Goal: Transaction & Acquisition: Purchase product/service

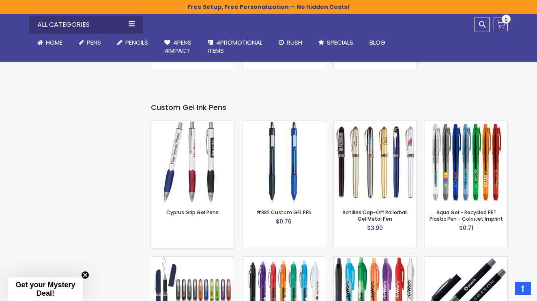
scroll to position [1229, 0]
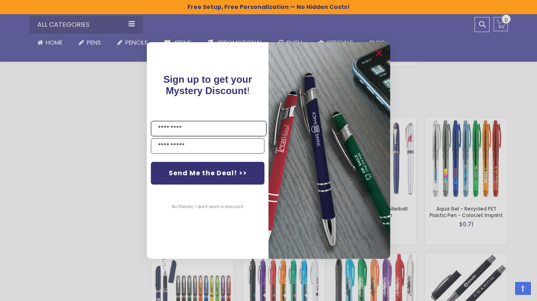
click at [200, 130] on input "Name" at bounding box center [209, 128] width 116 height 15
type input "******"
type input "**********"
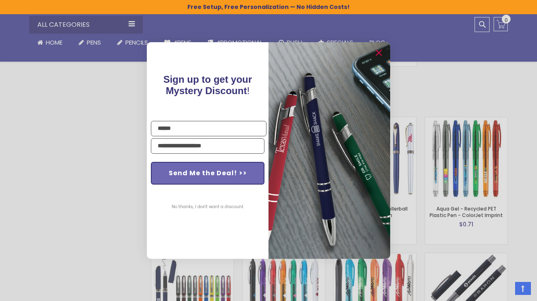
click at [190, 174] on button "Send Me the Deal! >>" at bounding box center [208, 173] width 114 height 23
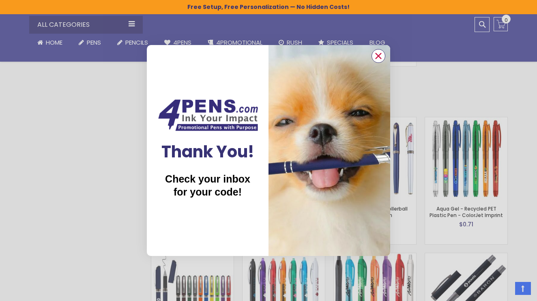
click at [378, 54] on circle "Close dialog" at bounding box center [378, 56] width 12 height 12
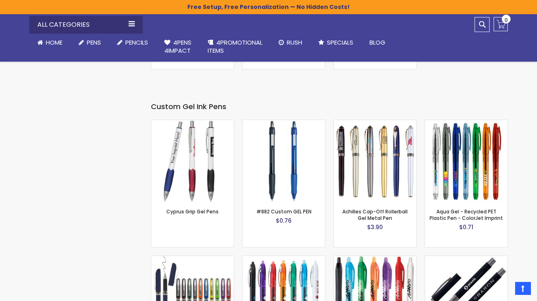
scroll to position [723, 0]
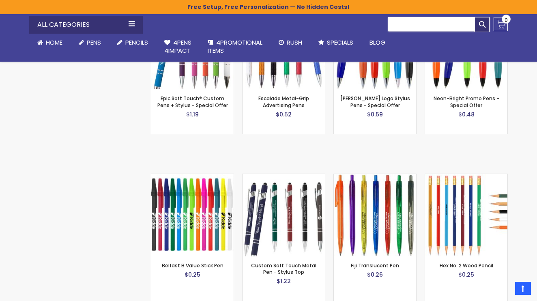
click at [486, 28] on input "Search" at bounding box center [438, 24] width 101 height 14
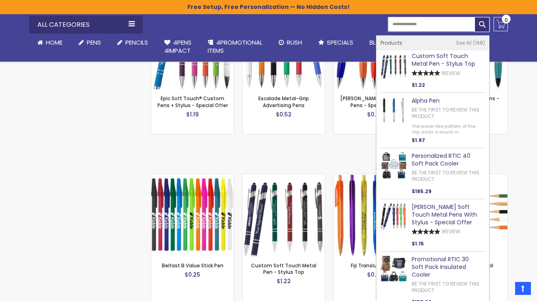
type input "**********"
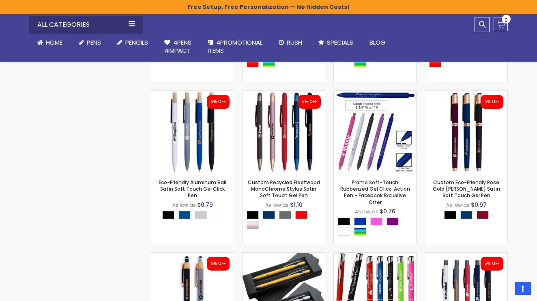
scroll to position [387, 0]
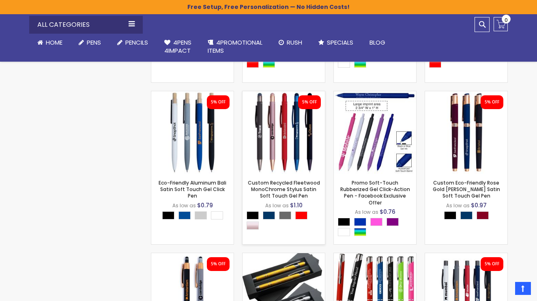
click at [275, 151] on img at bounding box center [284, 132] width 82 height 82
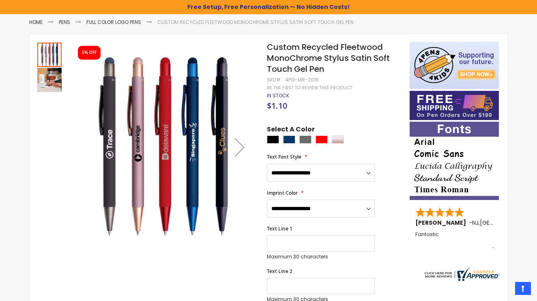
scroll to position [105, 0]
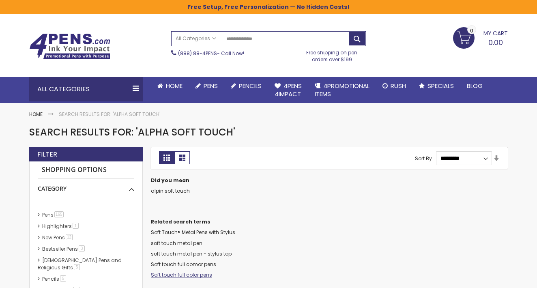
click at [181, 273] on link "Soft touch full color pens" at bounding box center [181, 274] width 61 height 7
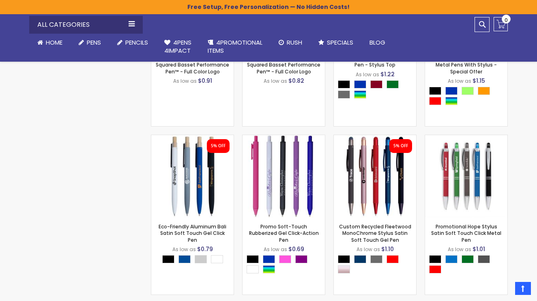
scroll to position [364, 0]
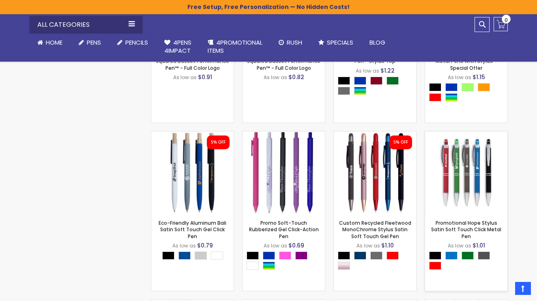
click at [481, 186] on img at bounding box center [466, 172] width 82 height 82
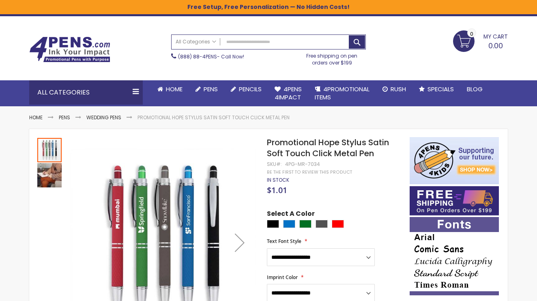
scroll to position [36, 0]
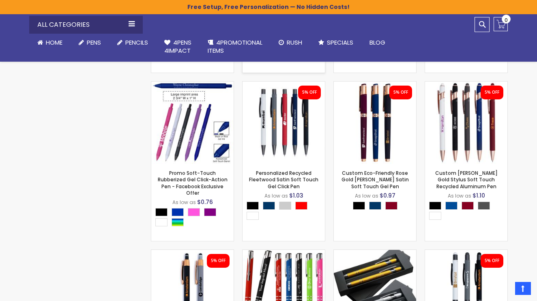
scroll to position [598, 0]
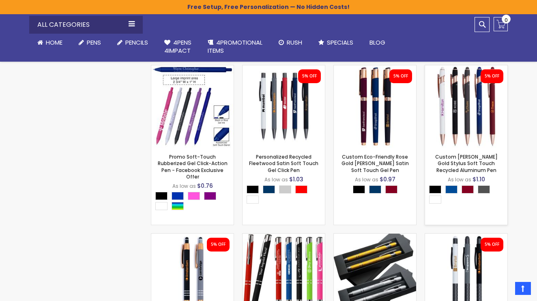
click at [472, 125] on img at bounding box center [466, 106] width 82 height 82
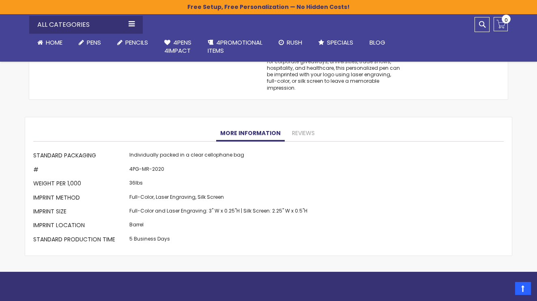
scroll to position [777, 0]
